Goal: Task Accomplishment & Management: Manage account settings

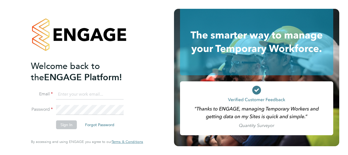
type input "daniel.martin@vistry.co.uk"
click at [65, 125] on button "Sign In" at bounding box center [66, 124] width 21 height 9
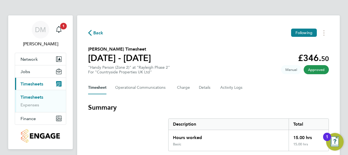
click at [31, 96] on link "Timesheets" at bounding box center [32, 96] width 23 height 5
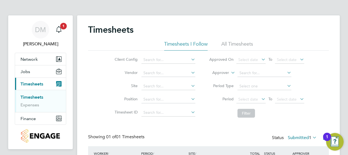
scroll to position [48, 0]
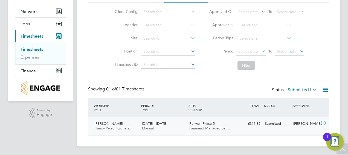
click at [324, 122] on icon at bounding box center [323, 123] width 7 height 4
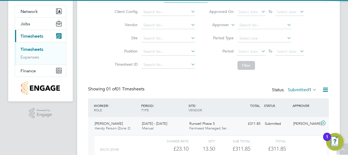
scroll to position [98, 0]
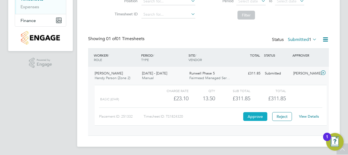
click at [245, 116] on button "Approve" at bounding box center [256, 116] width 24 height 9
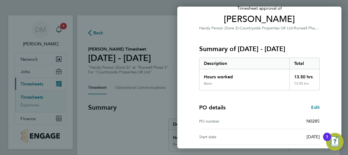
scroll to position [92, 0]
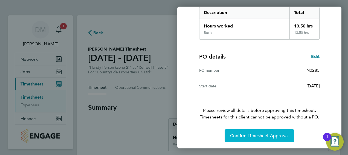
click at [245, 139] on button "Confirm Timesheet Approval" at bounding box center [260, 135] width 70 height 13
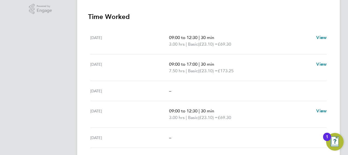
scroll to position [231, 0]
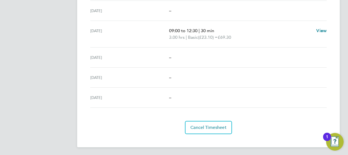
click at [338, 140] on img "Open Resource Center, 1 new notification" at bounding box center [336, 142] width 18 height 18
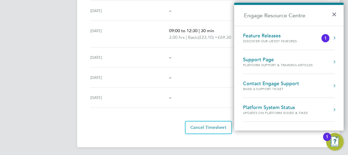
click at [296, 35] on div "Feature Releases" at bounding box center [275, 36] width 65 height 6
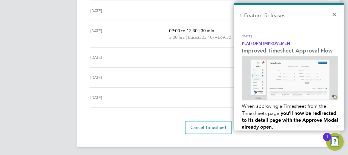
scroll to position [0, 0]
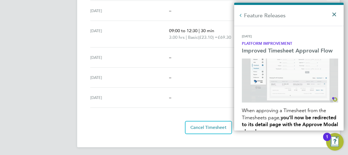
click at [335, 13] on button "×" at bounding box center [336, 13] width 8 height 12
